Goal: Task Accomplishment & Management: Use online tool/utility

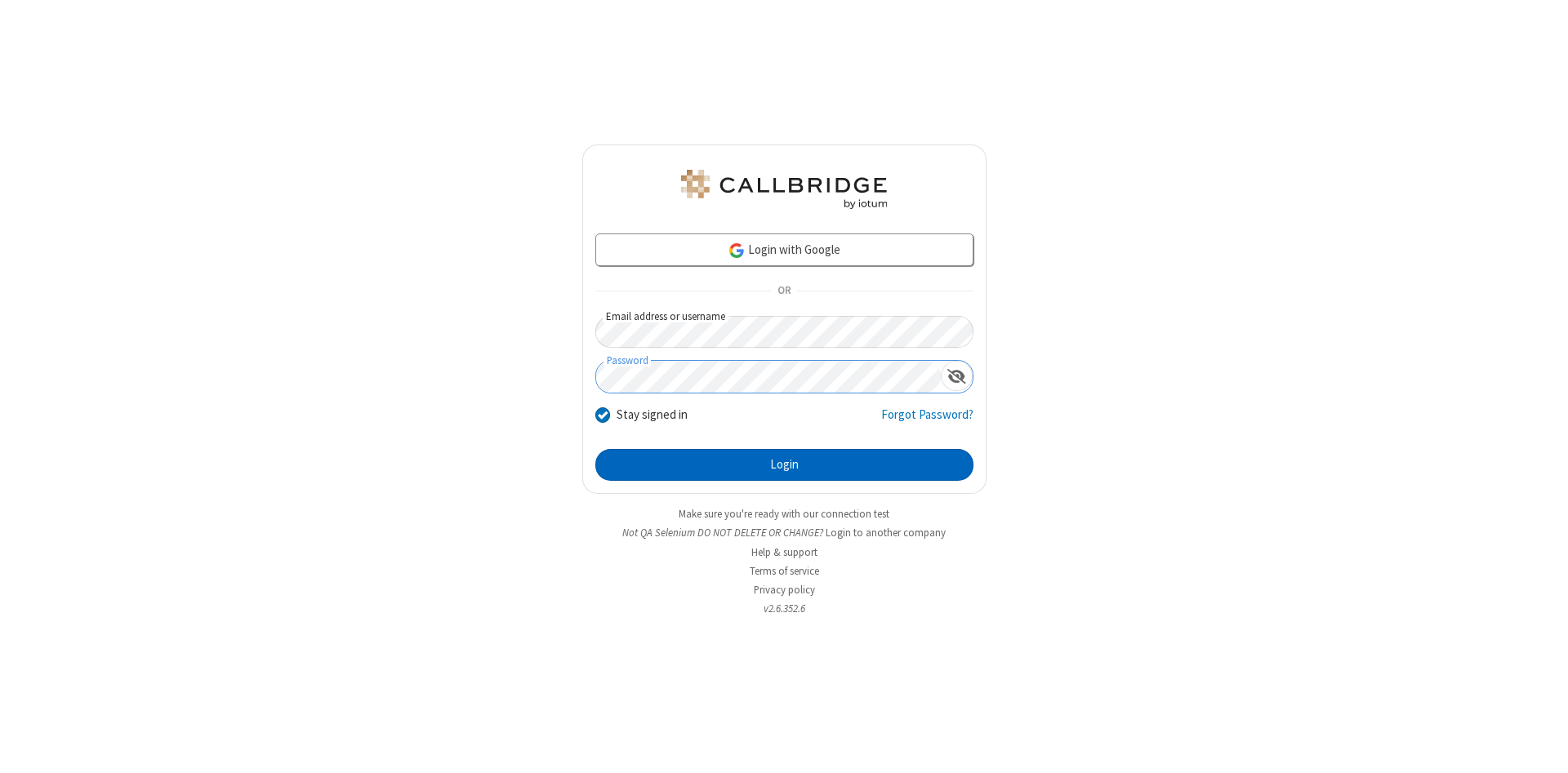
click at [784, 465] on button "Login" at bounding box center [784, 464] width 378 height 33
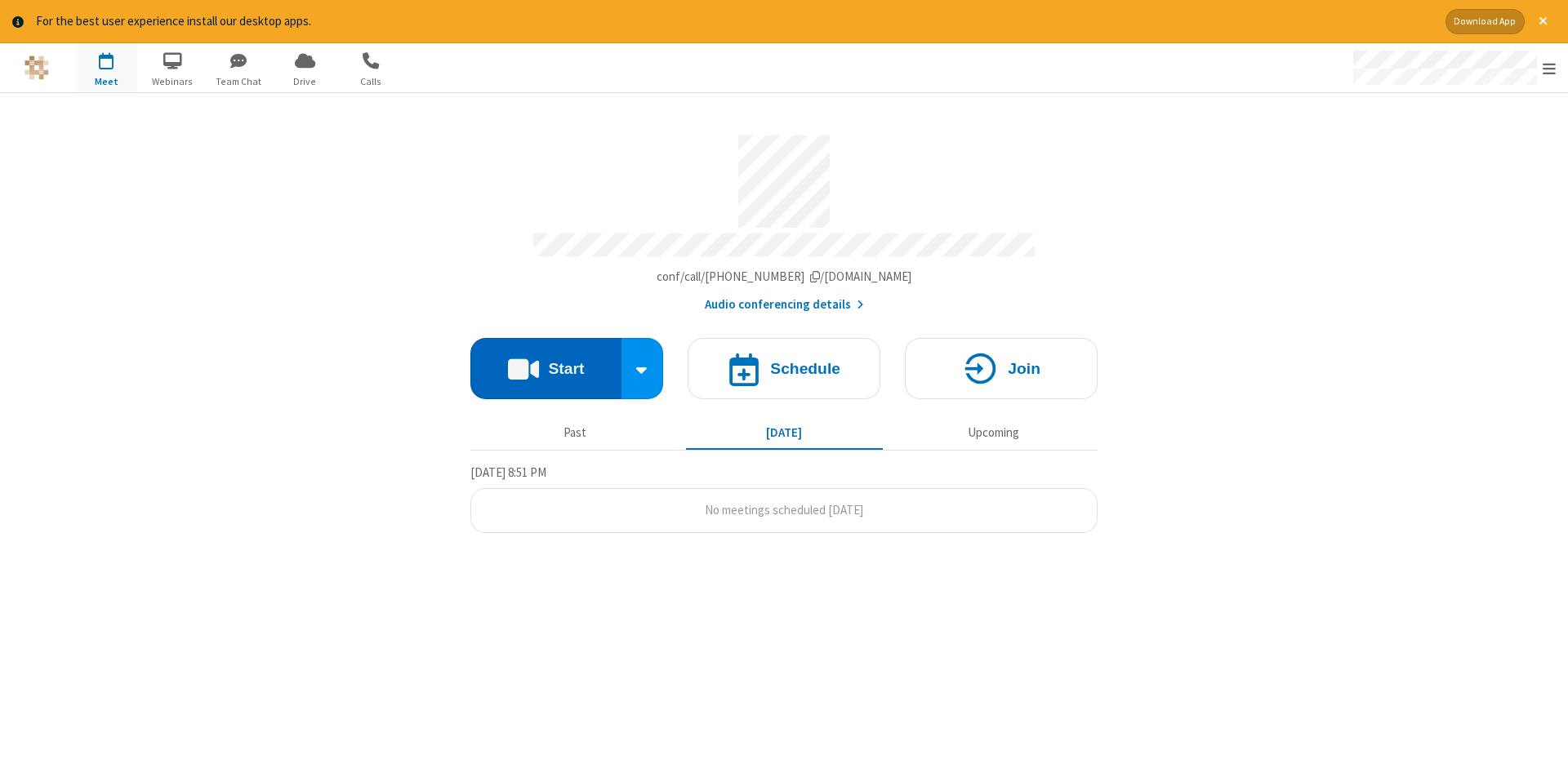
click at [546, 362] on button "Start" at bounding box center [546, 368] width 151 height 62
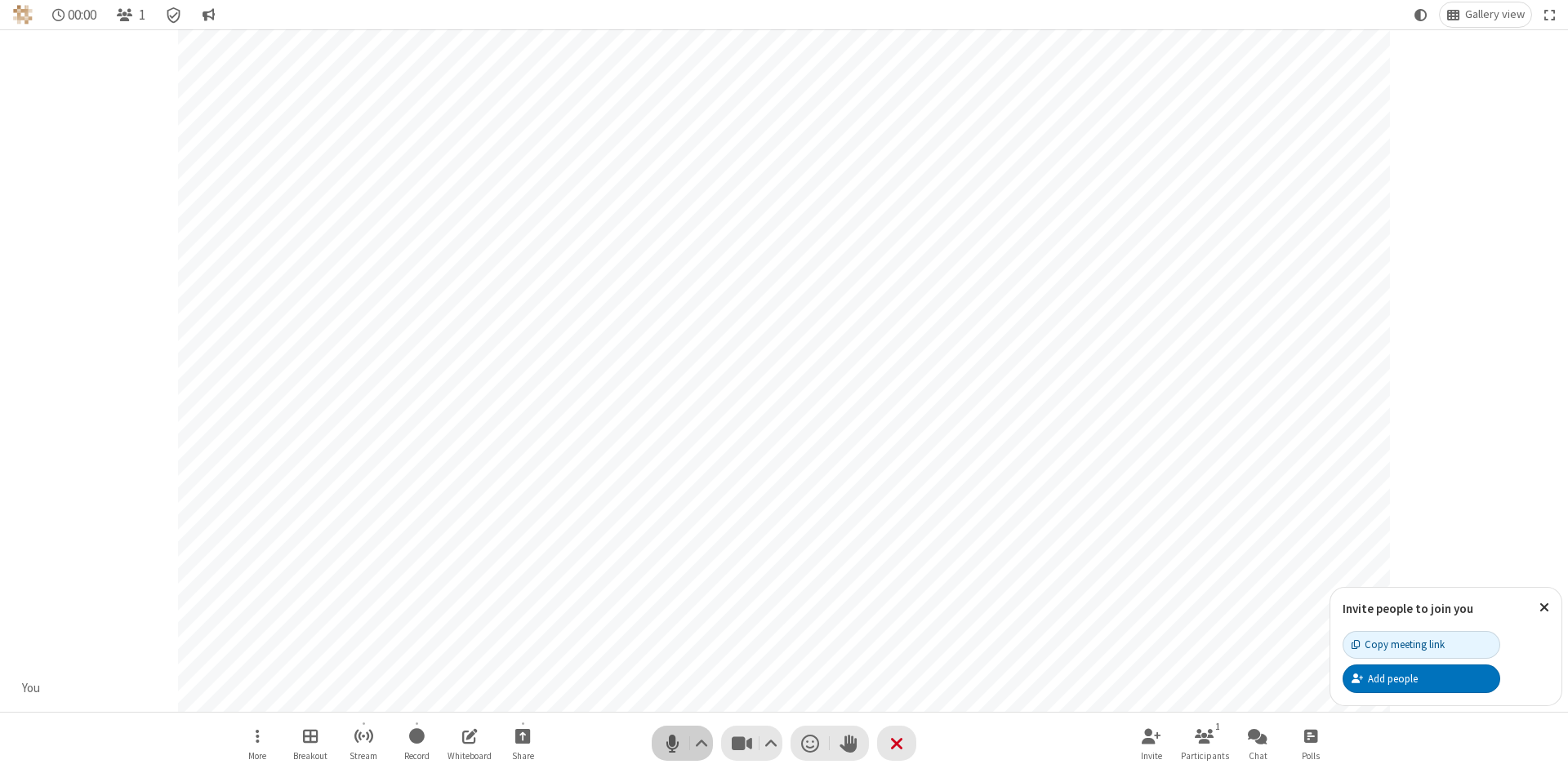
click at [672, 743] on span "Mute (Alt+A)" at bounding box center [671, 743] width 24 height 24
click at [672, 743] on span "Unmute (Alt+A)" at bounding box center [671, 743] width 24 height 24
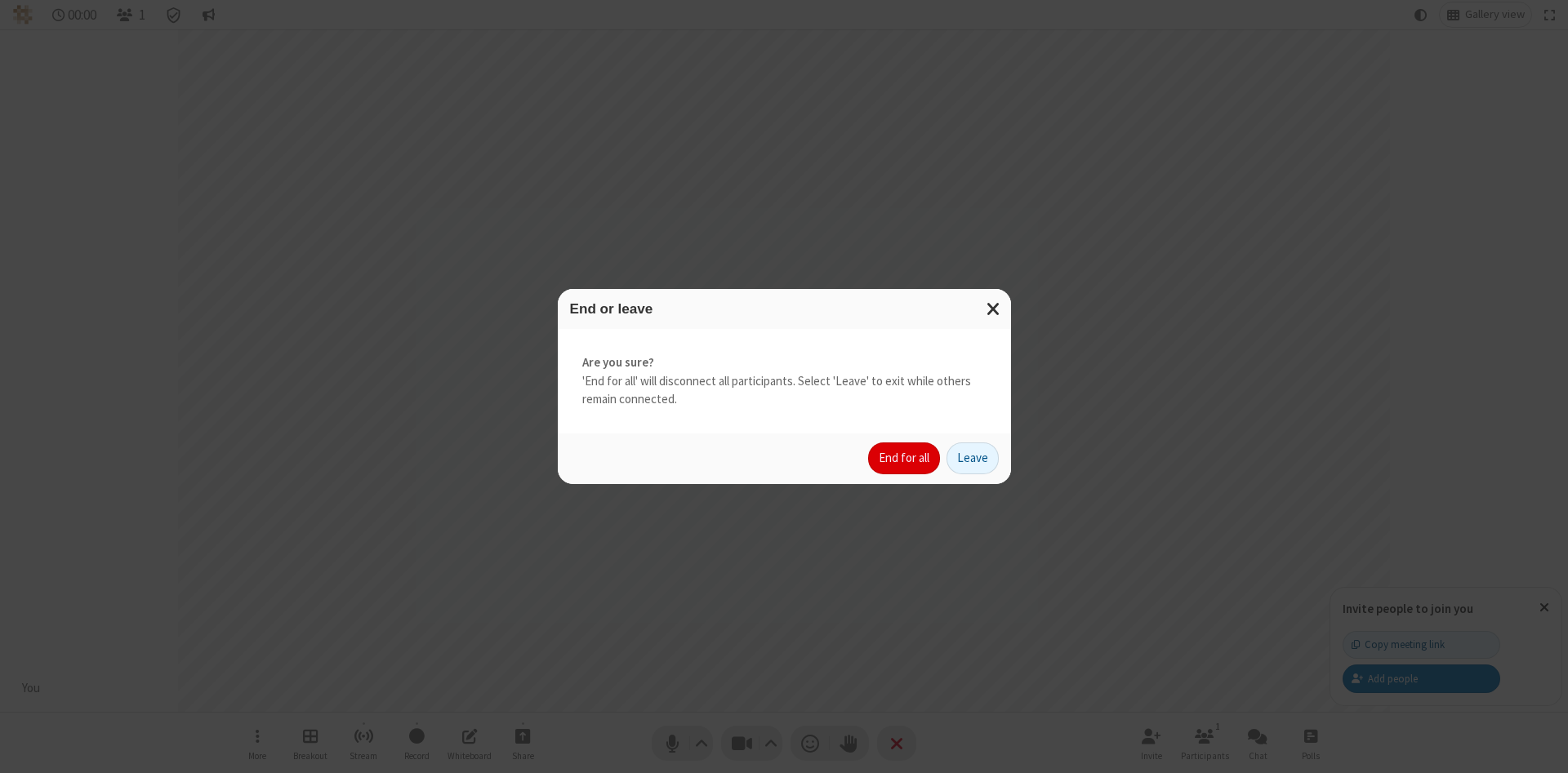
click at [905, 458] on button "End for all" at bounding box center [903, 459] width 72 height 33
